Goal: Task Accomplishment & Management: Complete application form

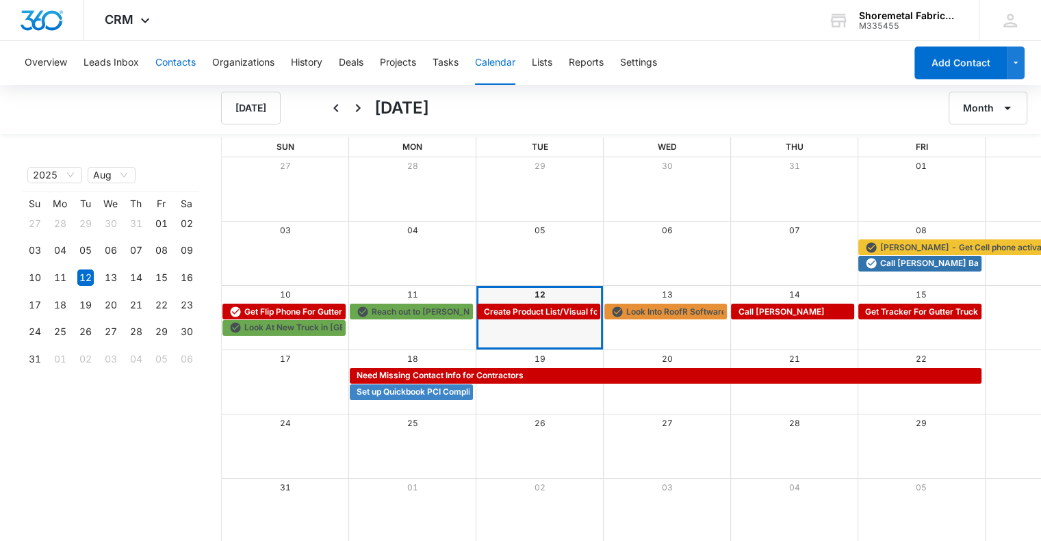
click at [175, 61] on button "Contacts" at bounding box center [175, 63] width 40 height 44
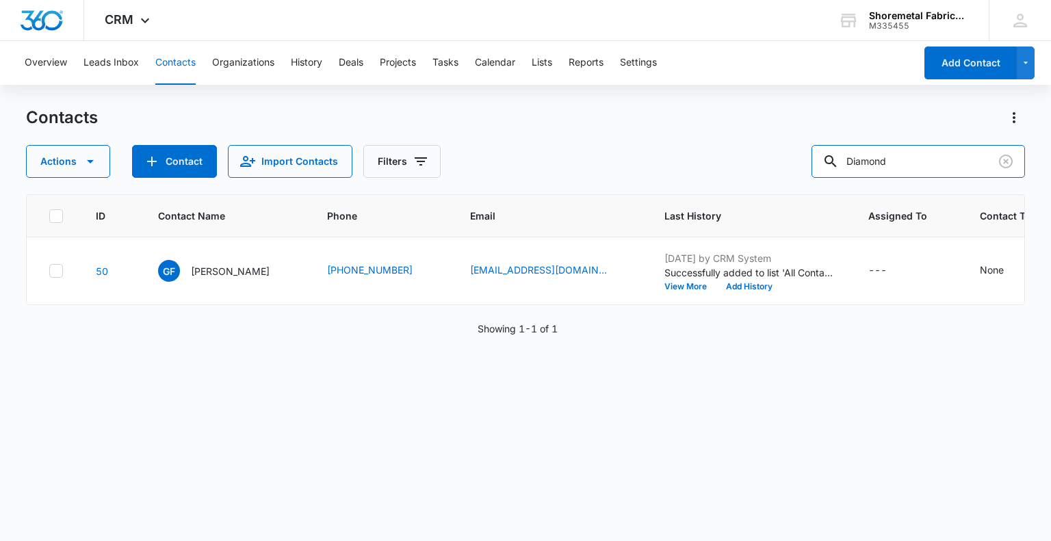
drag, startPoint x: 940, startPoint y: 161, endPoint x: 772, endPoint y: 158, distance: 167.7
click at [772, 158] on div "Actions Contact Import Contacts Filters Diamond" at bounding box center [525, 161] width 999 height 33
type input "Mark"
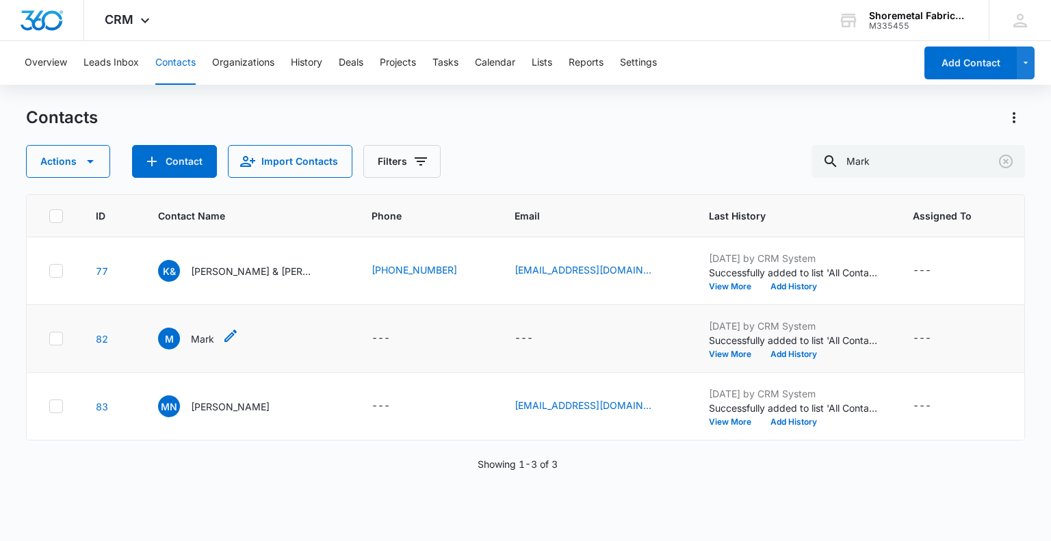
click at [191, 337] on p "Mark" at bounding box center [202, 339] width 23 height 14
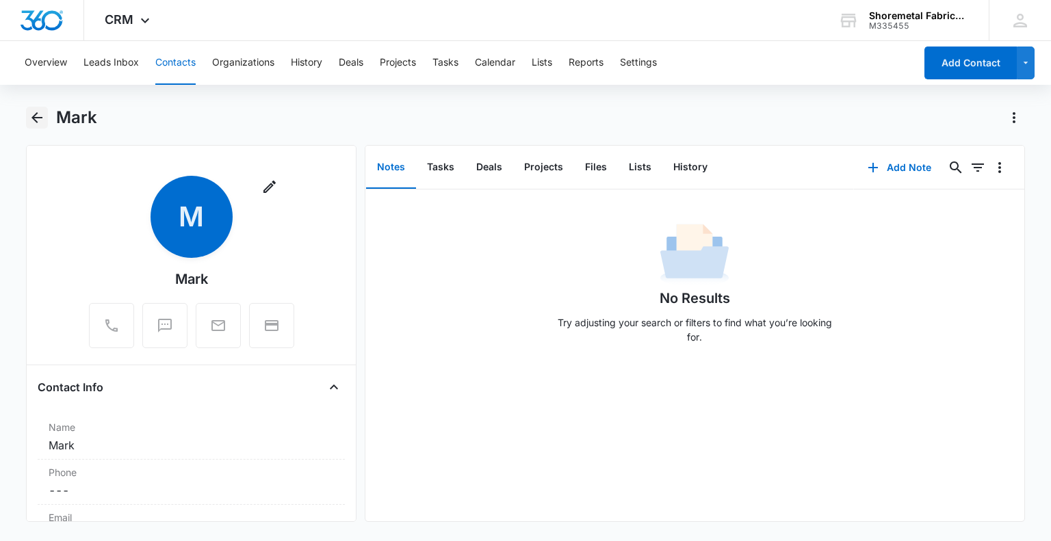
drag, startPoint x: 40, startPoint y: 117, endPoint x: 47, endPoint y: 120, distance: 7.4
click at [39, 117] on icon "Back" at bounding box center [36, 117] width 11 height 11
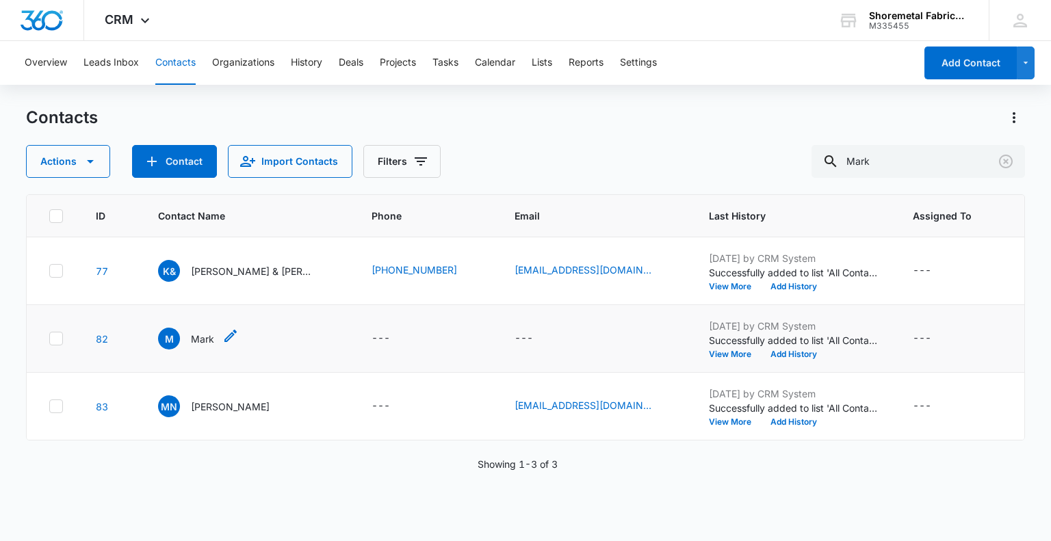
click at [222, 332] on icon "Contact Name - Mark - Select to Edit Field" at bounding box center [230, 336] width 16 height 16
drag, startPoint x: 539, startPoint y: 128, endPoint x: 689, endPoint y: 114, distance: 149.9
click at [540, 128] on div "Contacts" at bounding box center [525, 118] width 999 height 22
click at [955, 54] on button "Add Contact" at bounding box center [971, 63] width 92 height 33
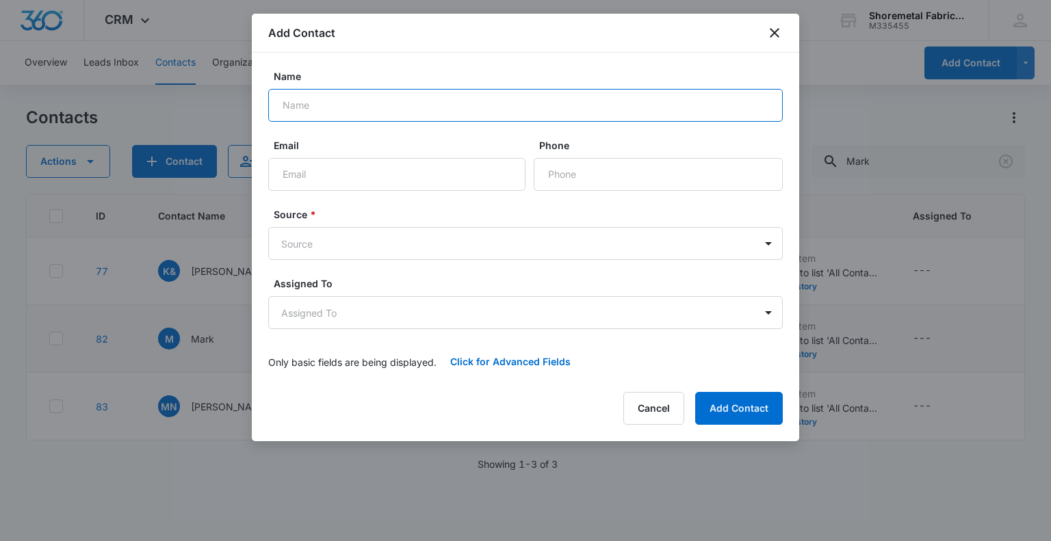
click at [400, 116] on input "Name" at bounding box center [525, 105] width 515 height 33
type input "[PERSON_NAME]"
type input "[EMAIL_ADDRESS][DOMAIN_NAME]"
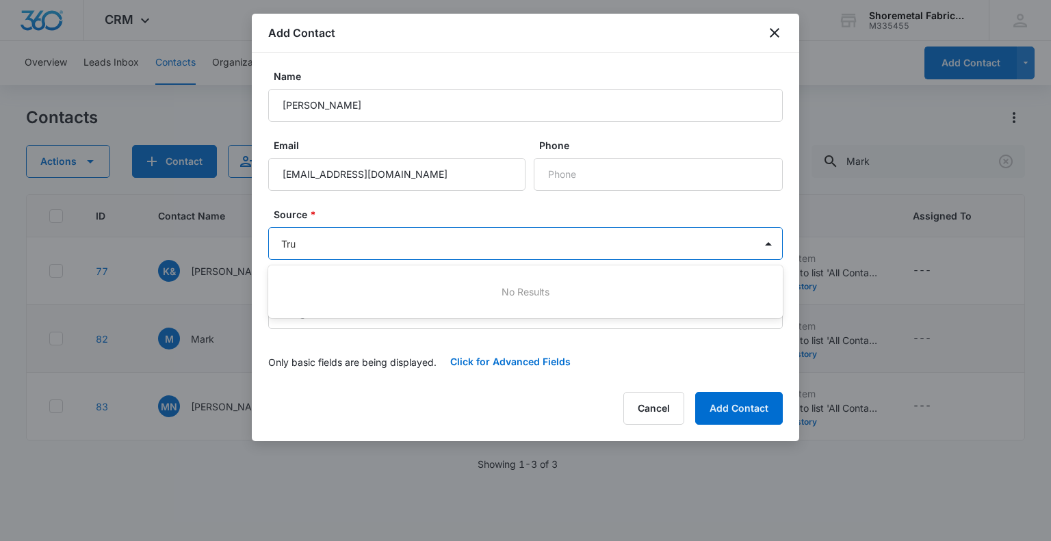
drag, startPoint x: 304, startPoint y: 247, endPoint x: 311, endPoint y: 240, distance: 10.2
click at [304, 247] on div at bounding box center [525, 270] width 1051 height 541
type input "Tru"
click at [344, 244] on body "CRM Apps Reputation Websites Forms CRM Email Social Content Ads Intelligence Fi…" at bounding box center [525, 270] width 1051 height 541
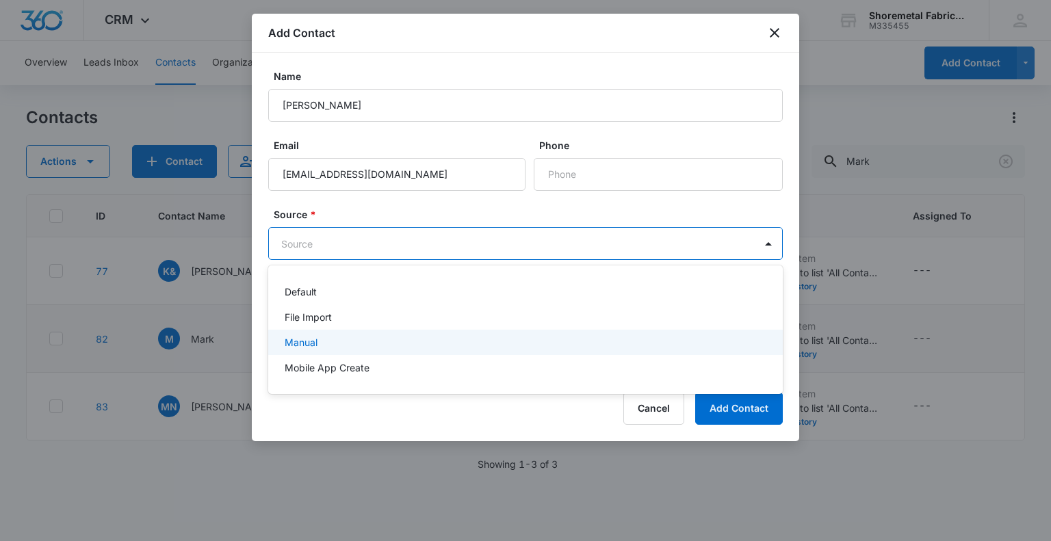
click at [351, 352] on div "Manual" at bounding box center [525, 342] width 515 height 25
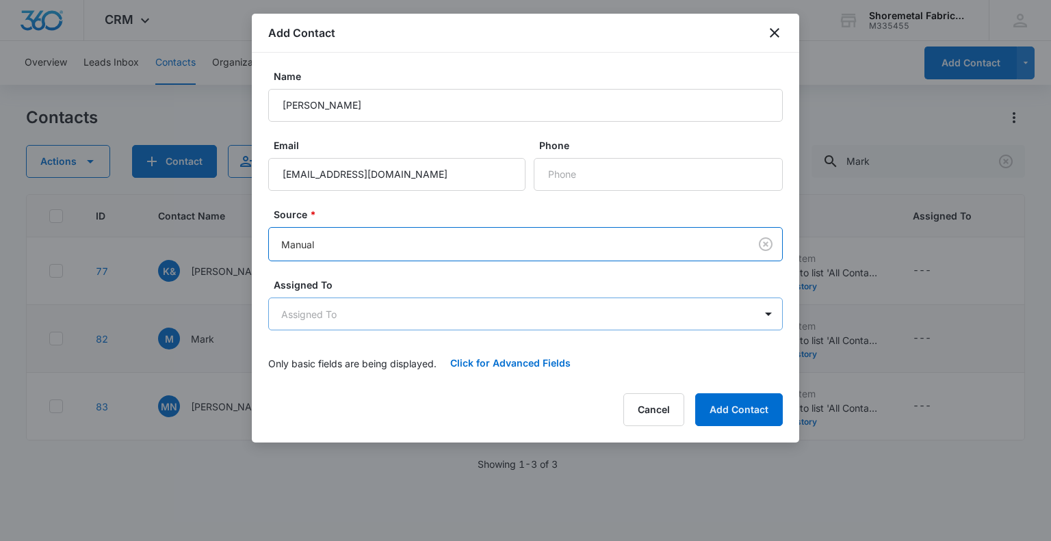
click at [368, 320] on body "CRM Apps Reputation Websites Forms CRM Email Social Content Ads Intelligence Fi…" at bounding box center [525, 270] width 1051 height 541
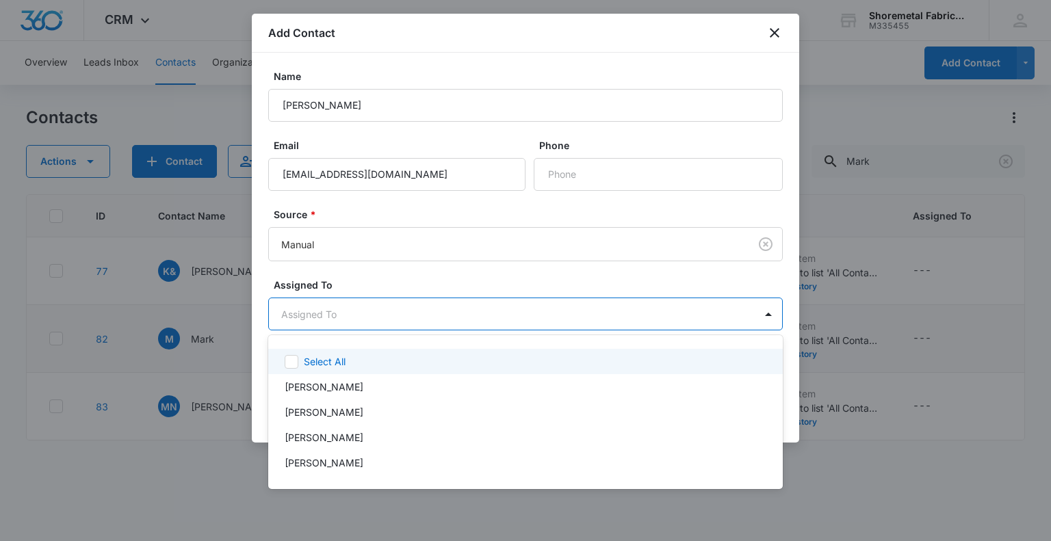
click at [409, 276] on div at bounding box center [525, 270] width 1051 height 541
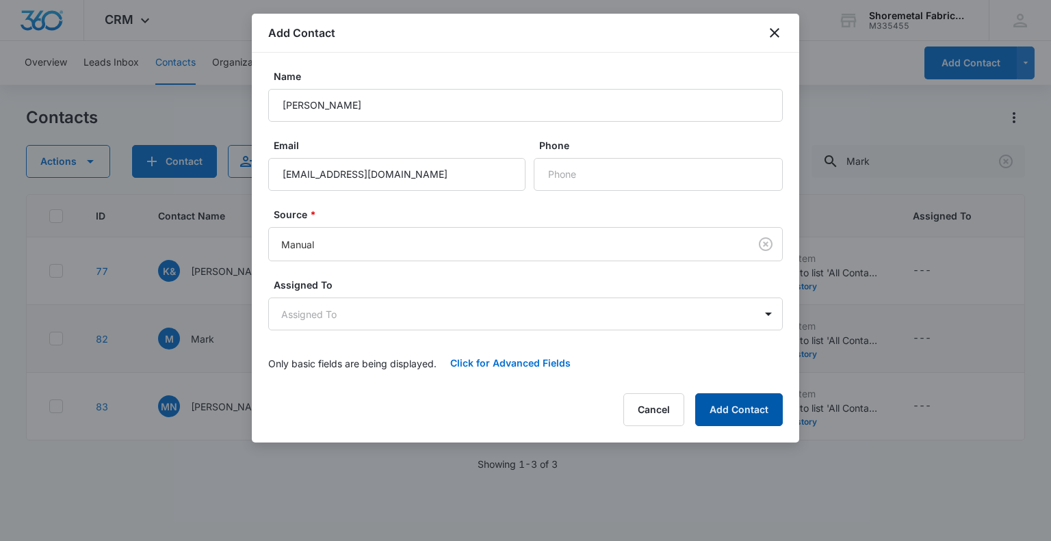
click at [756, 400] on button "Add Contact" at bounding box center [739, 410] width 88 height 33
